Goal: Book appointment/travel/reservation

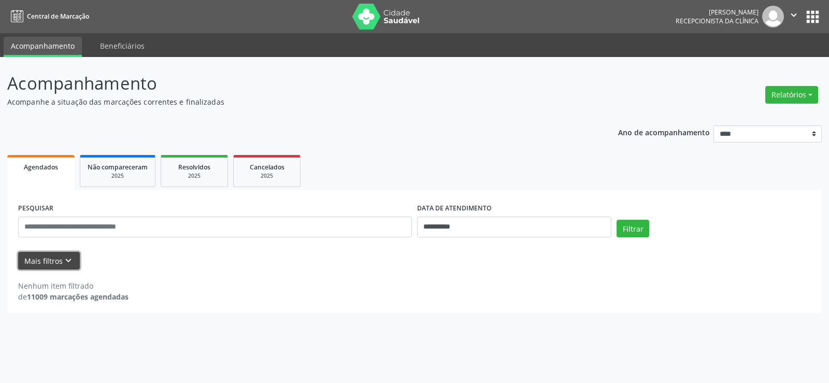
click at [68, 265] on icon "keyboard_arrow_down" at bounding box center [68, 260] width 11 height 11
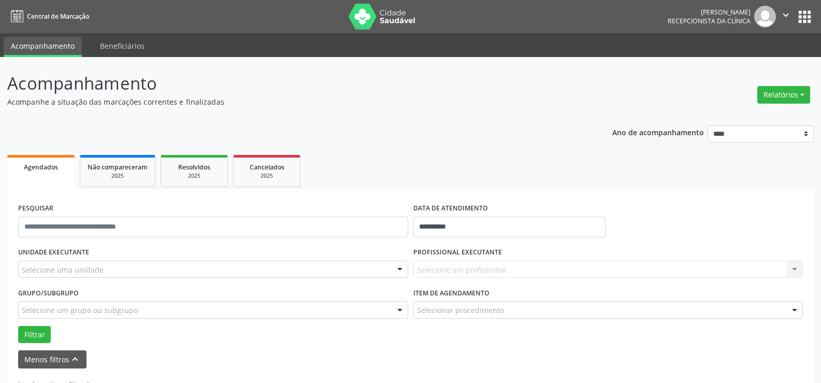
click at [85, 263] on div "Selecione uma unidade" at bounding box center [213, 269] width 390 height 18
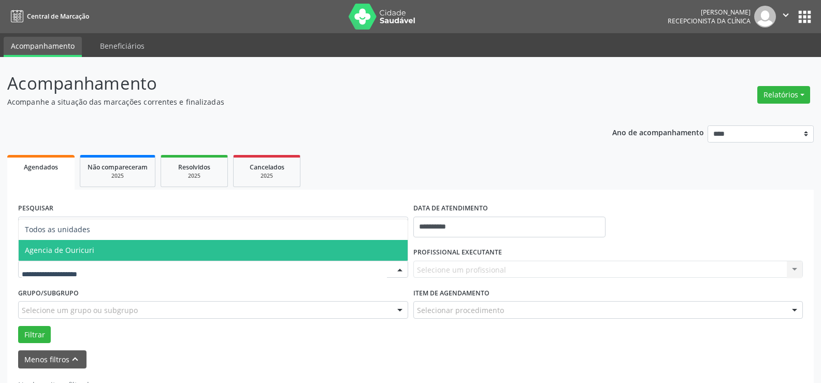
click at [91, 259] on span "Agencia de Ouricuri" at bounding box center [213, 250] width 389 height 21
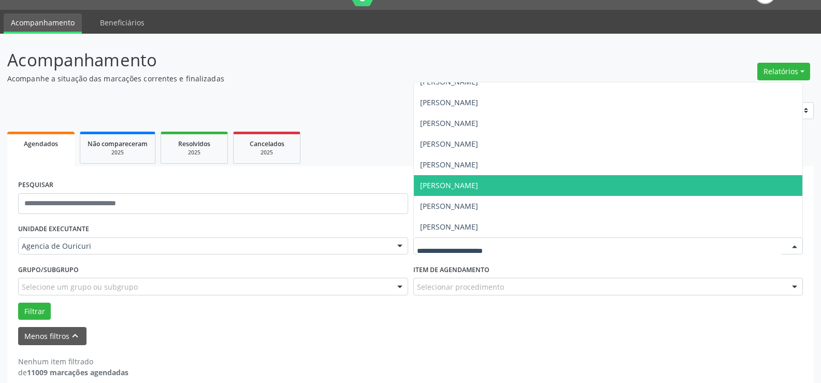
scroll to position [36, 0]
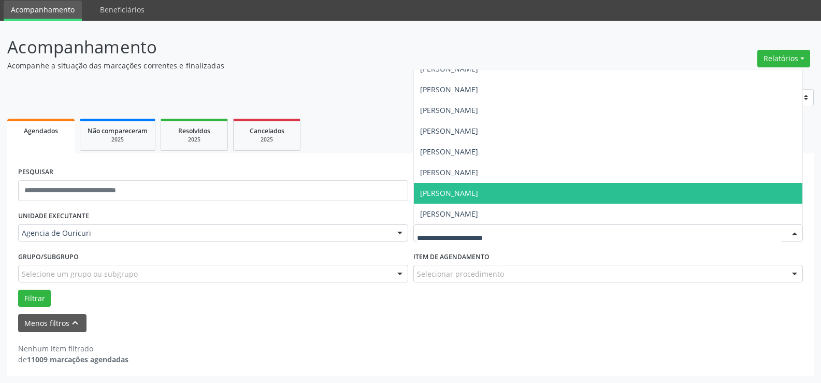
click at [526, 197] on span "[PERSON_NAME]" at bounding box center [608, 193] width 389 height 21
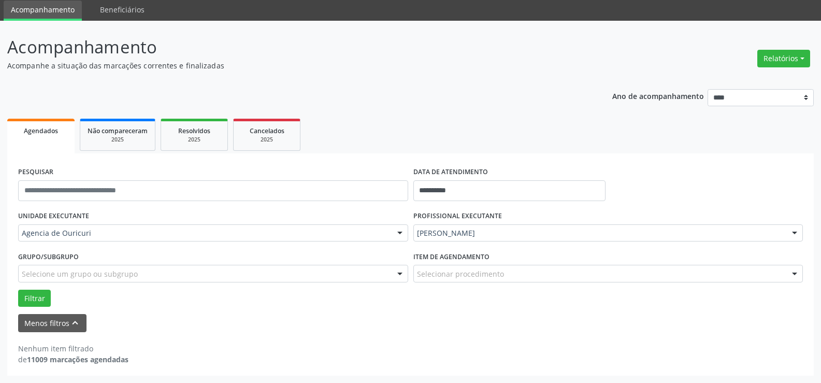
click at [502, 271] on div "Selecionar procedimento" at bounding box center [608, 274] width 390 height 18
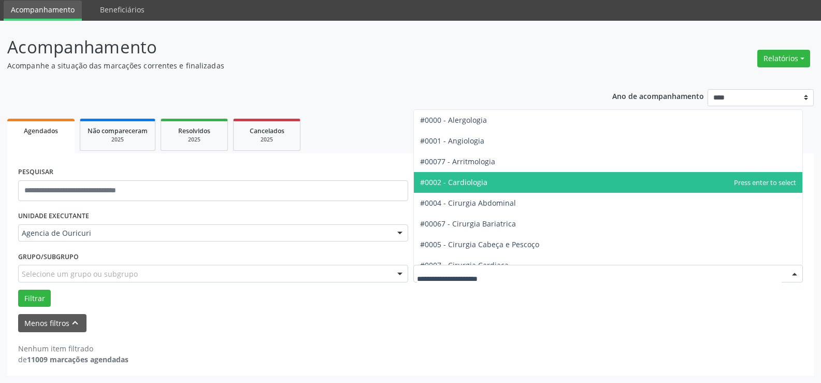
click at [514, 185] on span "#0002 - Cardiologia" at bounding box center [608, 182] width 389 height 21
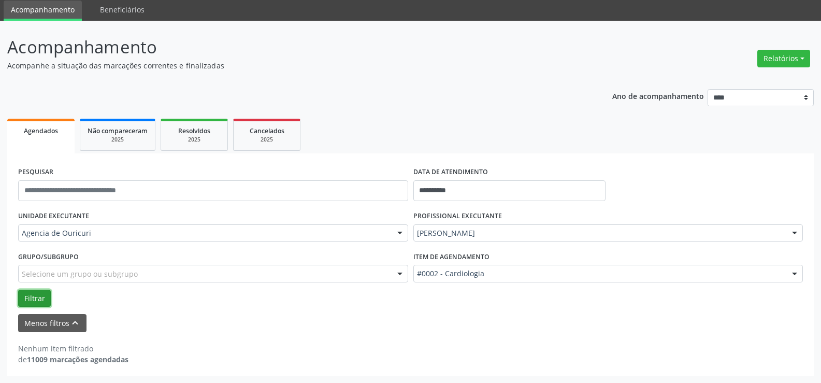
click at [29, 301] on button "Filtrar" at bounding box center [34, 298] width 33 height 18
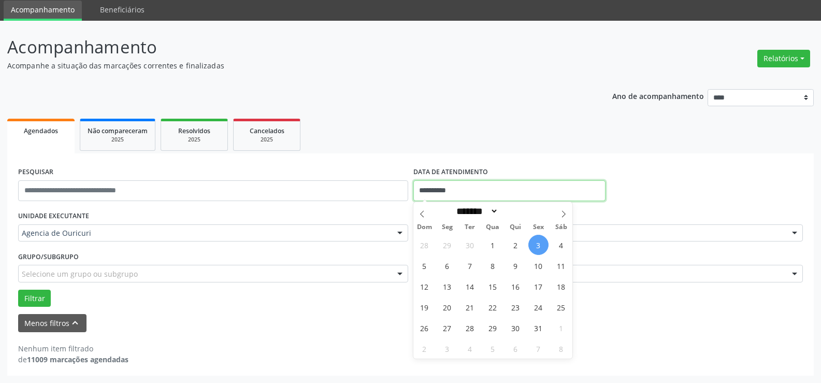
click at [431, 189] on input "**********" at bounding box center [509, 190] width 192 height 21
click at [446, 269] on span "6" at bounding box center [447, 265] width 20 height 20
type input "**********"
click at [446, 269] on span "6" at bounding box center [447, 265] width 20 height 20
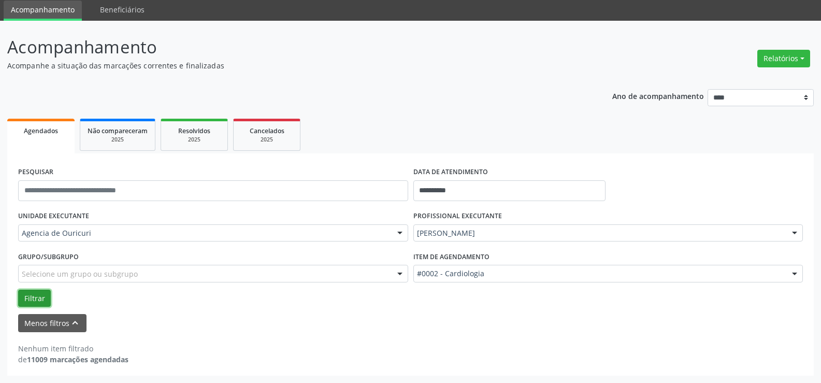
click at [21, 297] on button "Filtrar" at bounding box center [34, 298] width 33 height 18
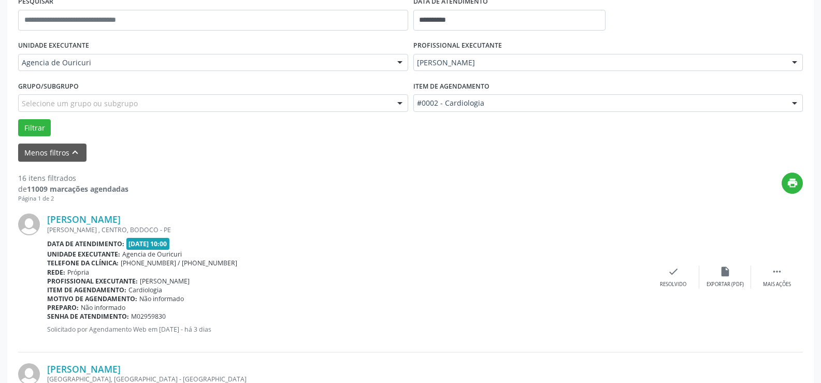
scroll to position [192, 0]
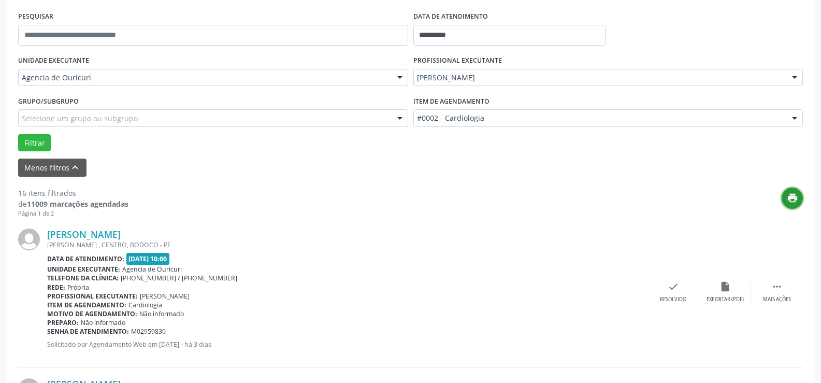
click at [790, 199] on icon "print" at bounding box center [792, 197] width 11 height 11
